Goal: Task Accomplishment & Management: Manage account settings

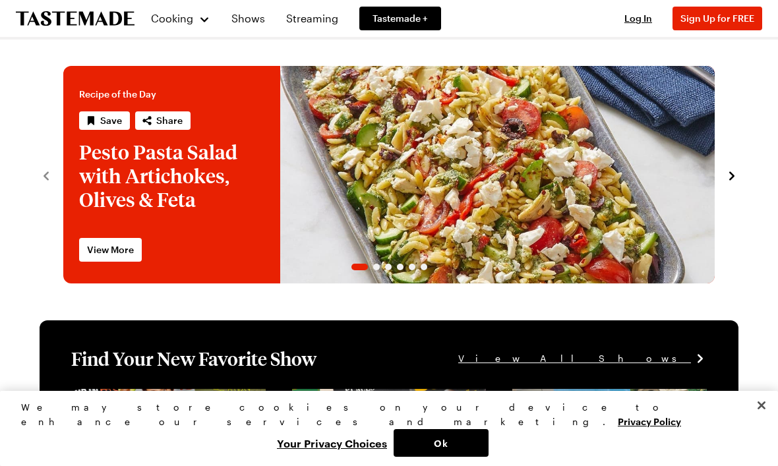
click at [622, 20] on button "Log In" at bounding box center [638, 18] width 53 height 13
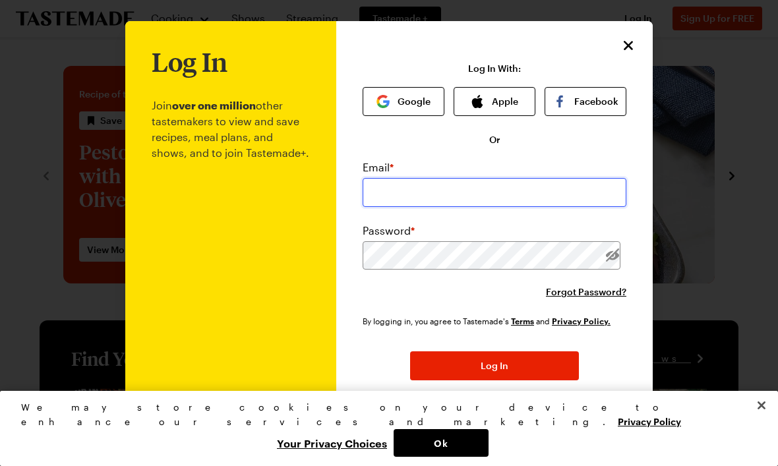
click at [392, 198] on input "email" at bounding box center [495, 192] width 264 height 29
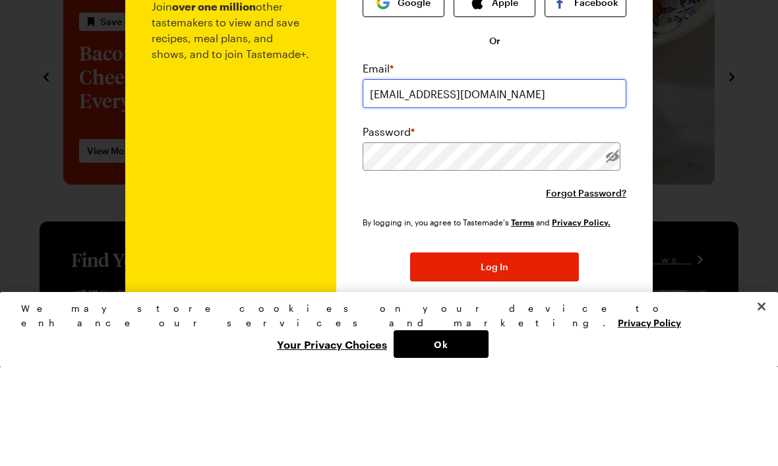
type input "[EMAIL_ADDRESS][DOMAIN_NAME]"
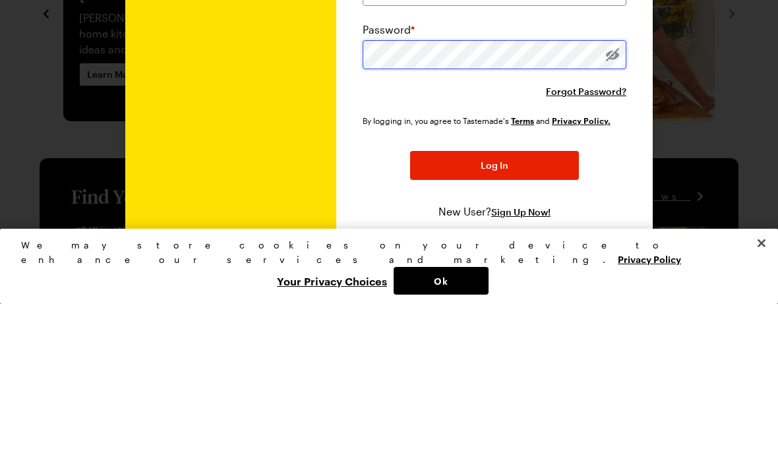
scroll to position [41, 0]
click at [518, 313] on button "Log In" at bounding box center [494, 327] width 169 height 29
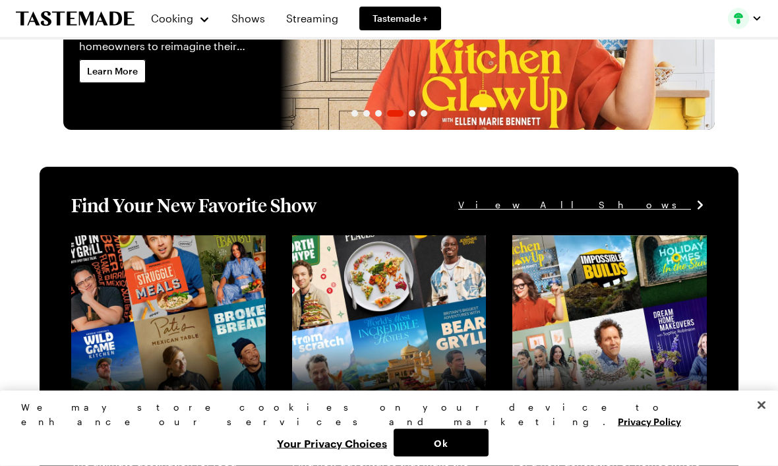
scroll to position [134, 0]
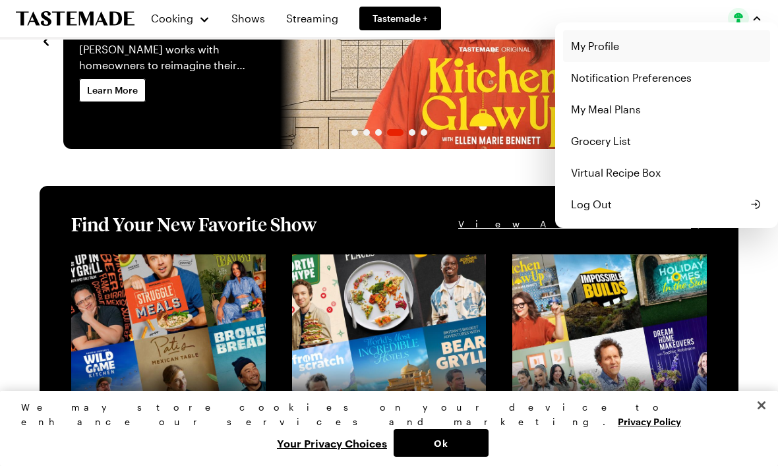
click at [602, 46] on link "My Profile" at bounding box center [666, 46] width 207 height 32
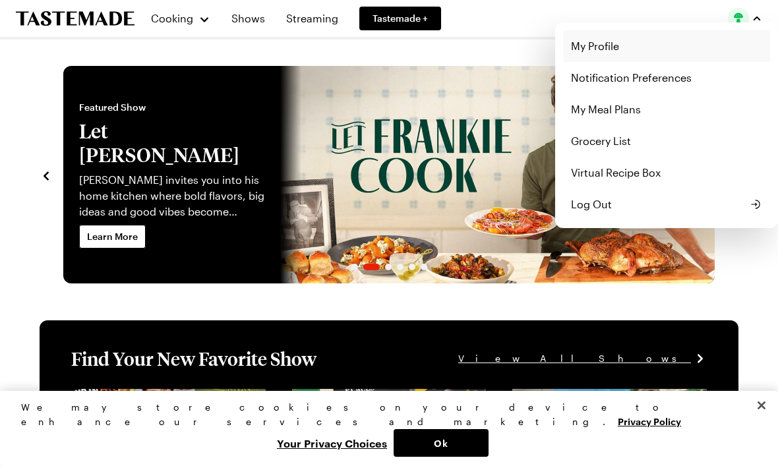
click at [619, 53] on link "My Profile" at bounding box center [666, 46] width 207 height 32
